Goal: Information Seeking & Learning: Stay updated

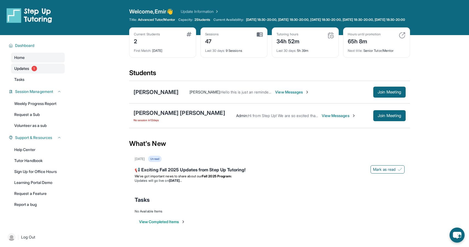
click at [34, 71] on span "1" at bounding box center [34, 68] width 5 height 5
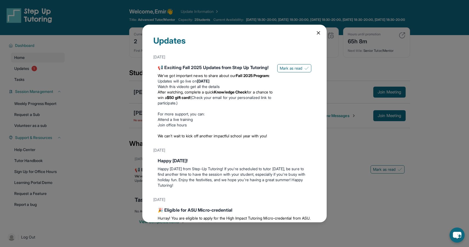
click at [321, 35] on div "Updates [DATE] 📢 Exciting Fall 2025 Updates from Step Up Tutoring! We’ve got im…" at bounding box center [234, 124] width 184 height 198
click at [323, 32] on div "Updates [DATE] 📢 Exciting Fall 2025 Updates from Step Up Tutoring! We’ve got im…" at bounding box center [234, 124] width 184 height 198
click at [317, 33] on icon at bounding box center [318, 33] width 3 height 3
